Goal: Find specific page/section: Find specific page/section

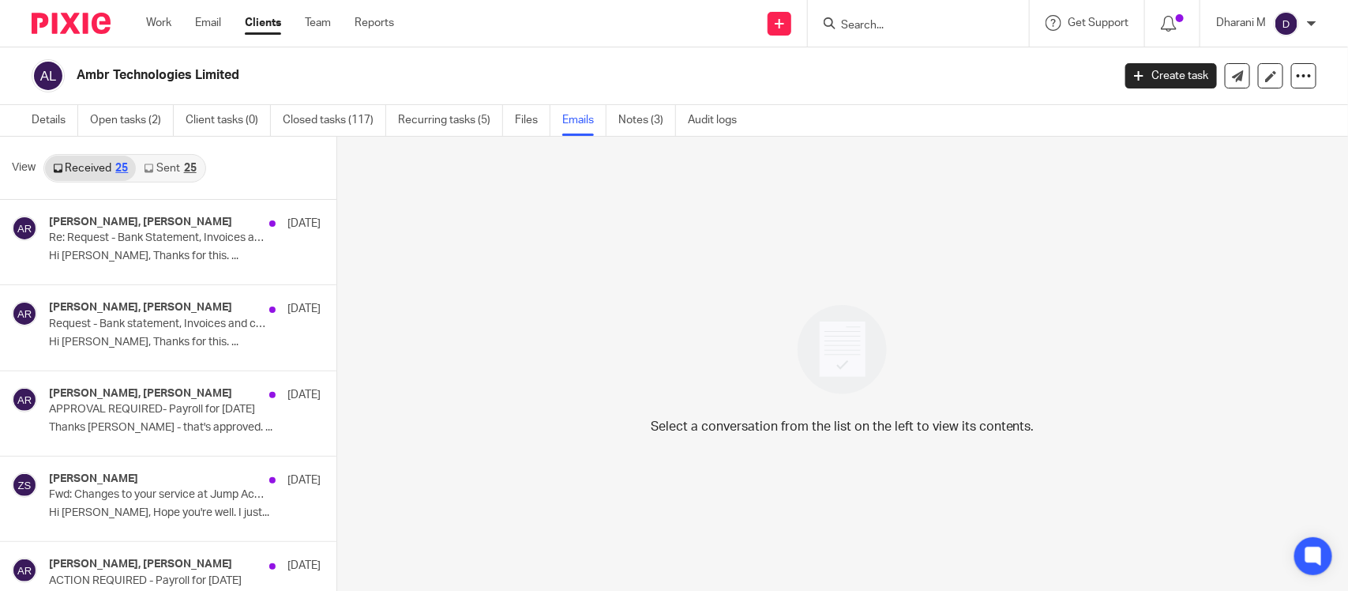
click at [895, 22] on input "Search" at bounding box center [910, 26] width 142 height 14
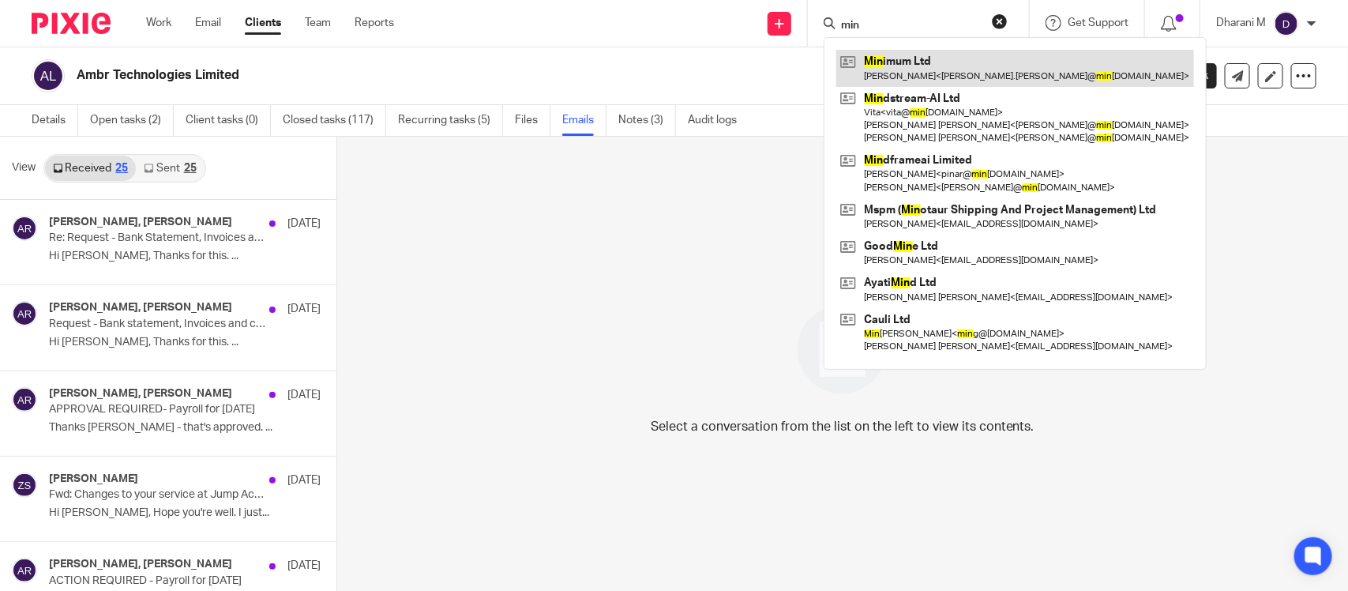
type input "min"
click at [953, 76] on link at bounding box center [1015, 68] width 358 height 36
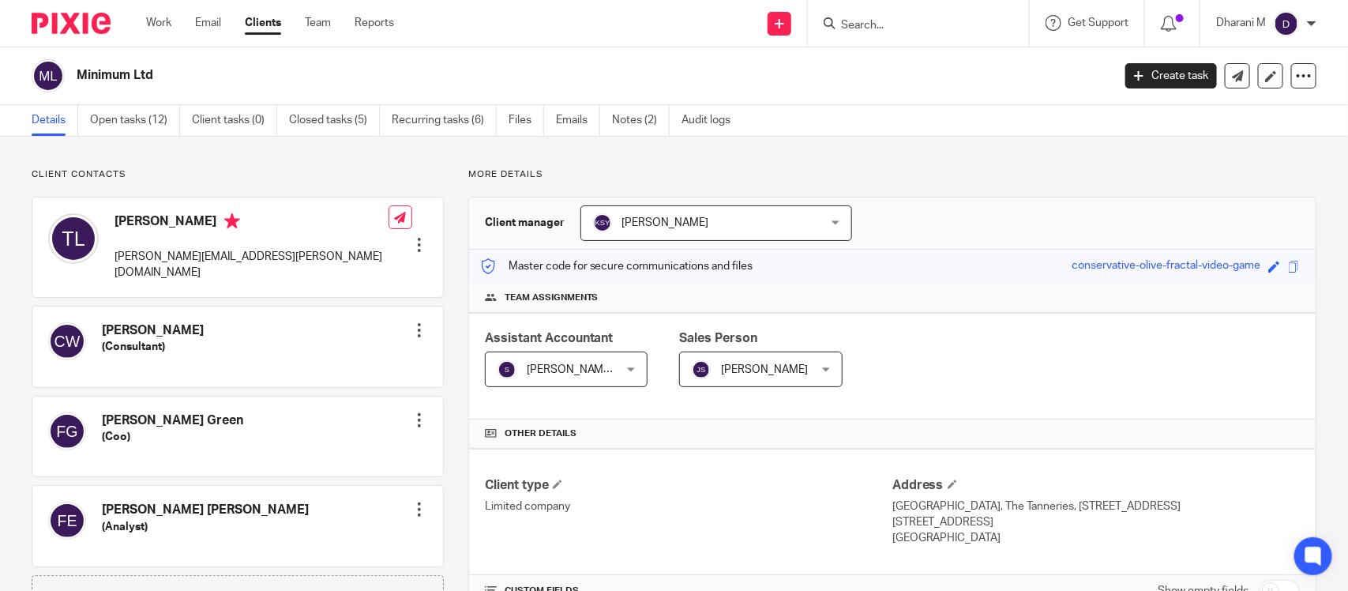
scroll to position [470, 0]
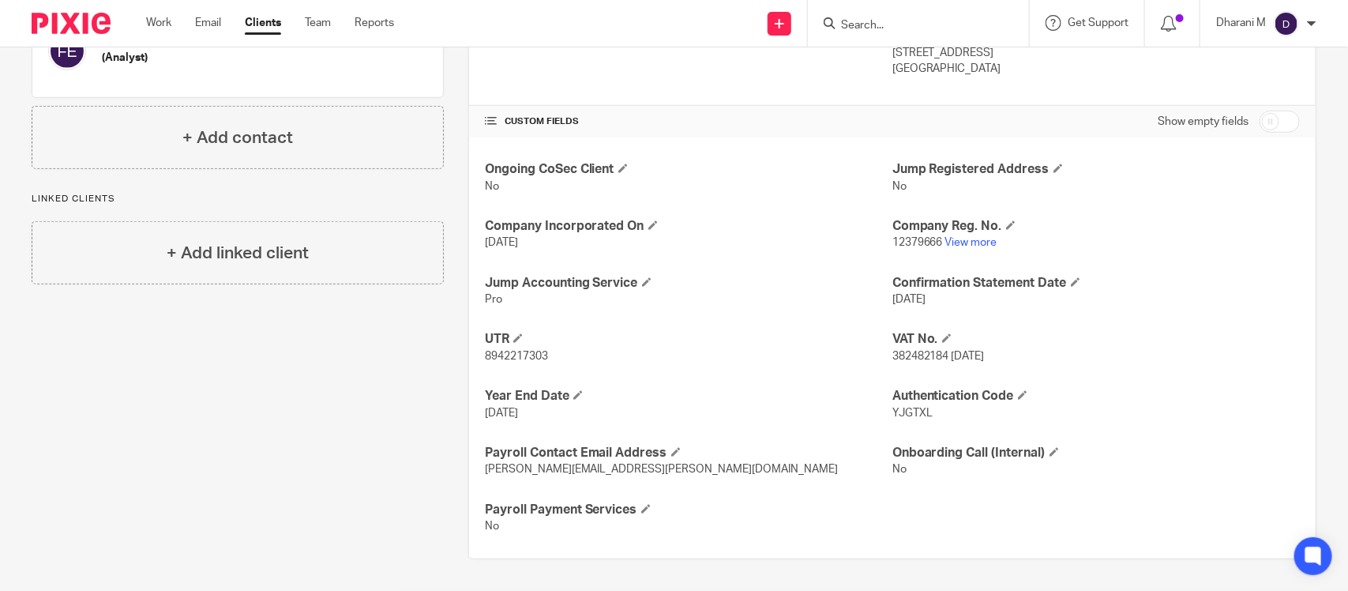
click at [881, 28] on input "Search" at bounding box center [910, 26] width 142 height 14
type input "s"
